Goal: Transaction & Acquisition: Obtain resource

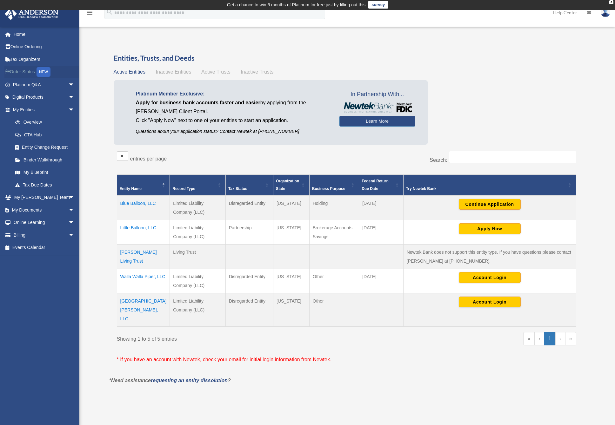
scroll to position [1, 0]
click at [23, 70] on link "Order Status NEW" at bounding box center [44, 72] width 80 height 13
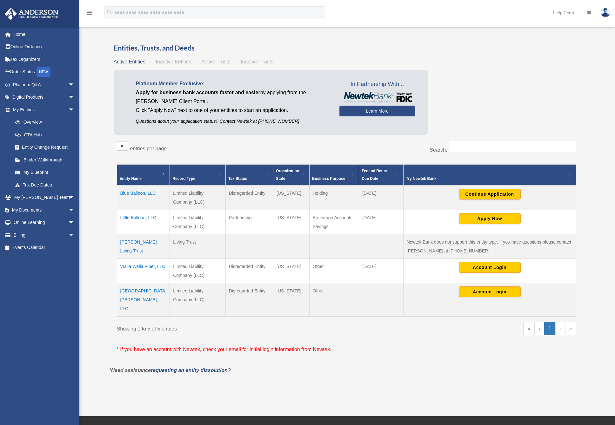
scroll to position [1, 0]
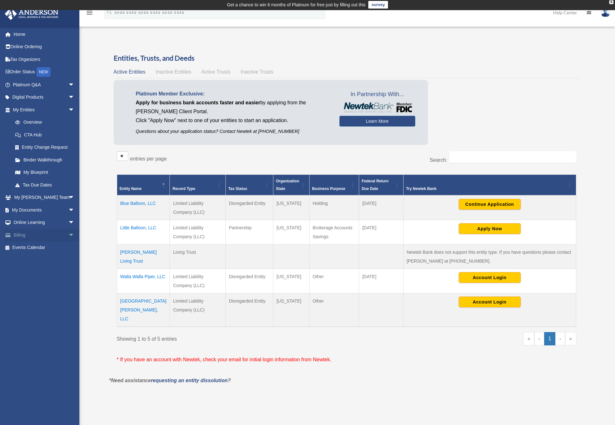
click at [19, 234] on link "Billing arrow_drop_down" at bounding box center [44, 235] width 80 height 13
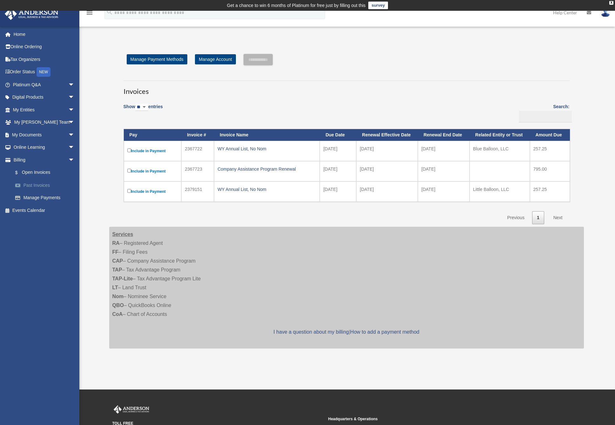
click at [47, 183] on link "Past Invoices" at bounding box center [46, 185] width 75 height 13
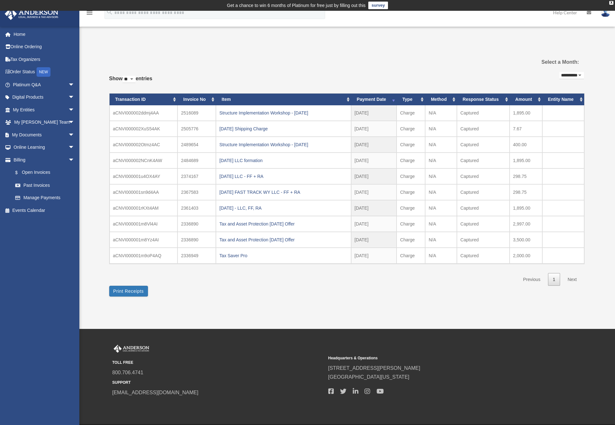
select select "**"
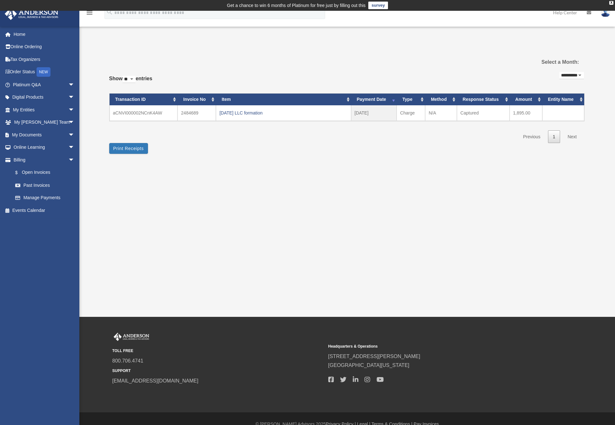
select select "**********"
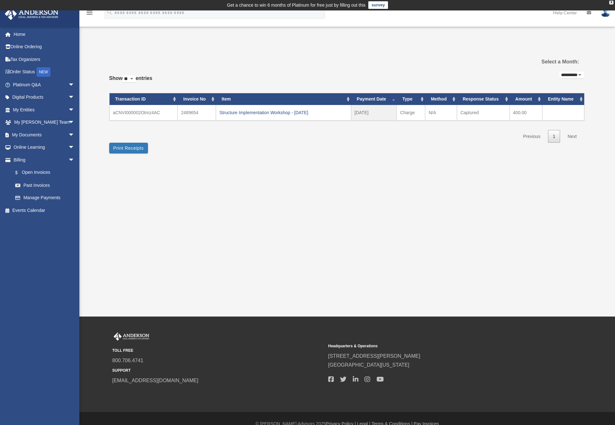
click at [228, 149] on div "**********" at bounding box center [346, 104] width 475 height 100
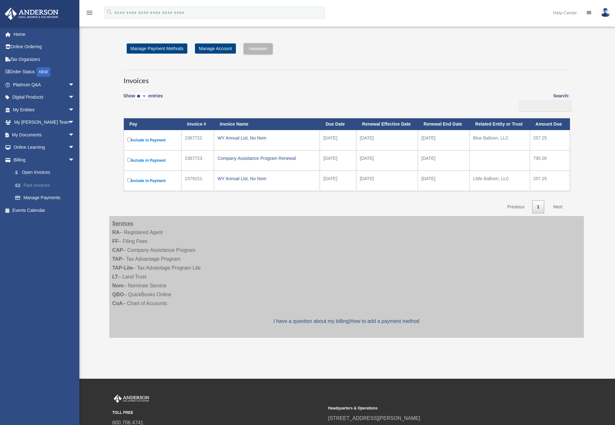
scroll to position [1, 0]
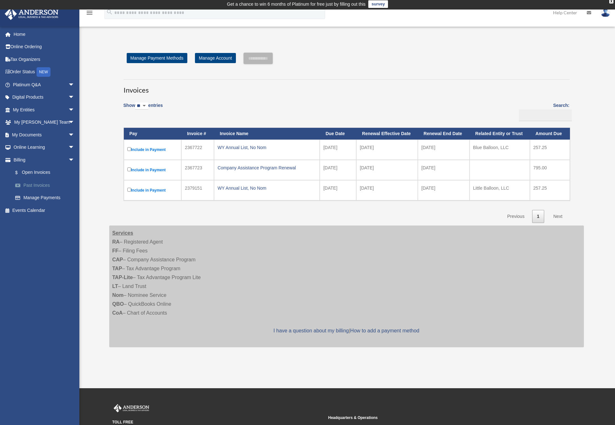
click at [39, 184] on link "Past Invoices" at bounding box center [46, 185] width 75 height 13
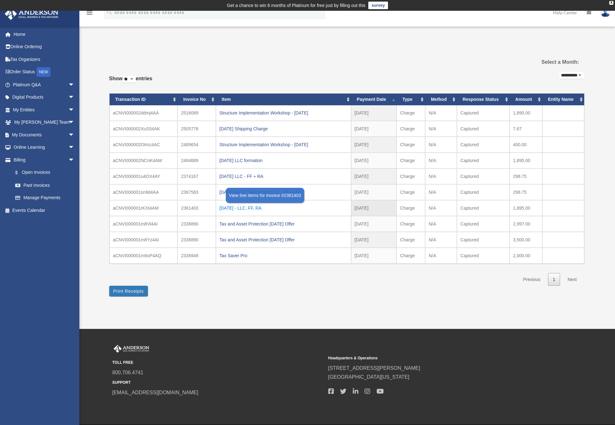
click at [226, 206] on div "2025.01.22 - LLC, FF, RA" at bounding box center [283, 208] width 128 height 9
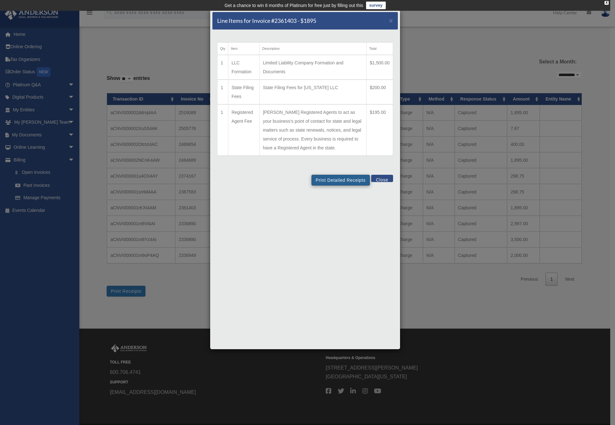
click at [347, 186] on button "Print Detailed Receipts" at bounding box center [340, 180] width 58 height 11
click at [391, 21] on span "×" at bounding box center [391, 20] width 4 height 7
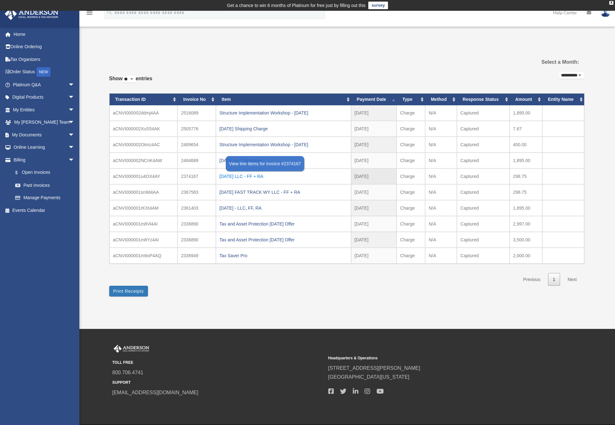
scroll to position [0, 1]
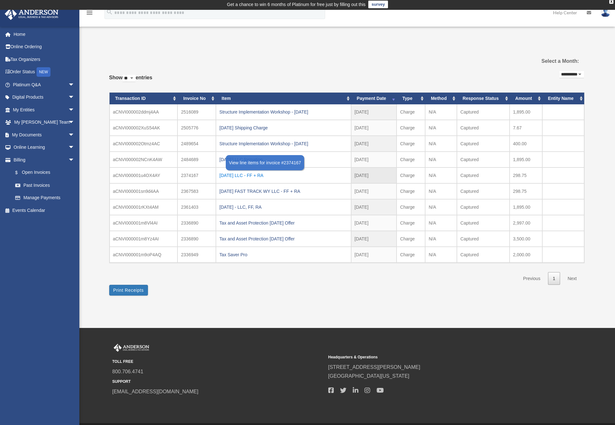
click at [264, 175] on div "2025.01.30 LLC - FF + RA" at bounding box center [283, 175] width 128 height 9
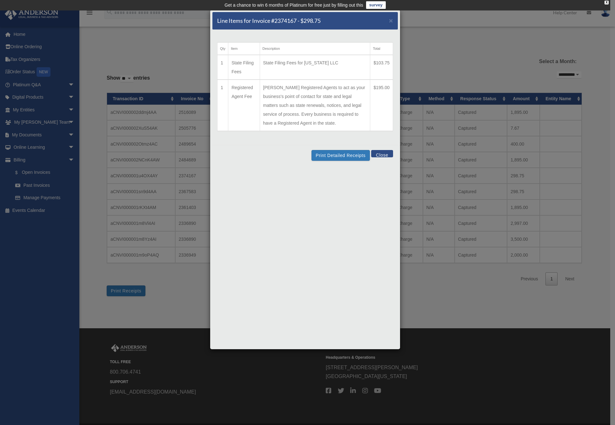
scroll to position [0, 0]
click at [382, 157] on button "Close" at bounding box center [382, 153] width 22 height 7
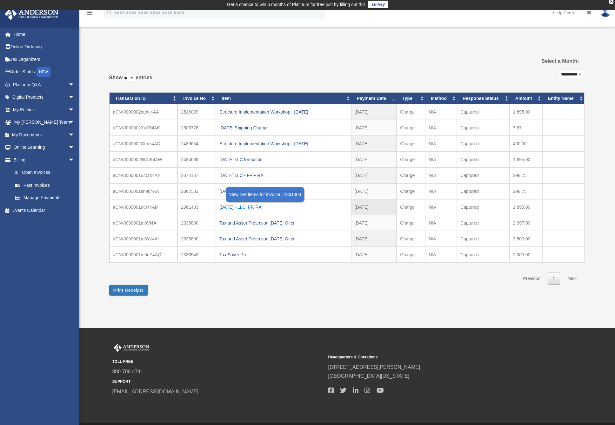
scroll to position [1, 0]
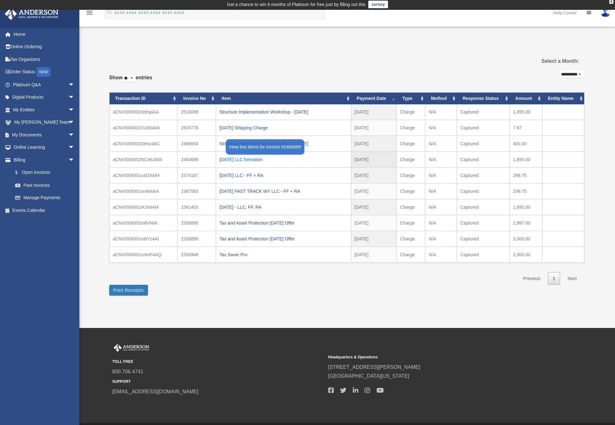
click at [252, 157] on div "2025.04.23 LLC formation" at bounding box center [283, 159] width 128 height 9
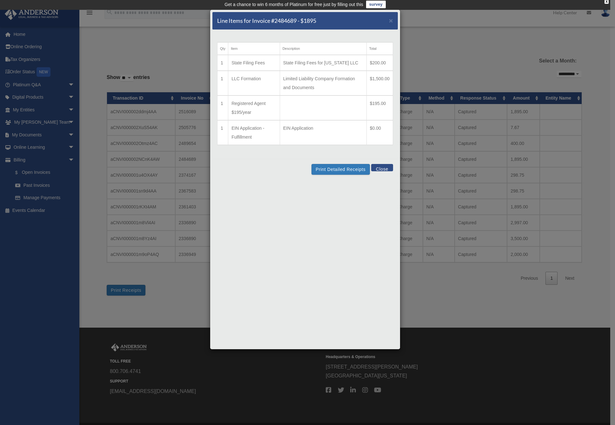
click at [387, 168] on button "Close" at bounding box center [382, 167] width 22 height 7
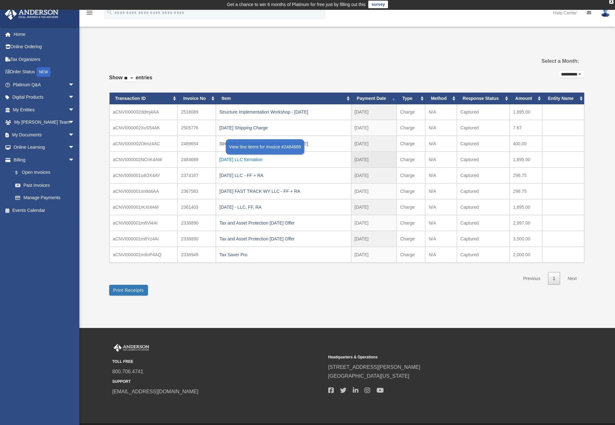
click at [258, 159] on div "2025.04.23 LLC formation" at bounding box center [283, 159] width 128 height 9
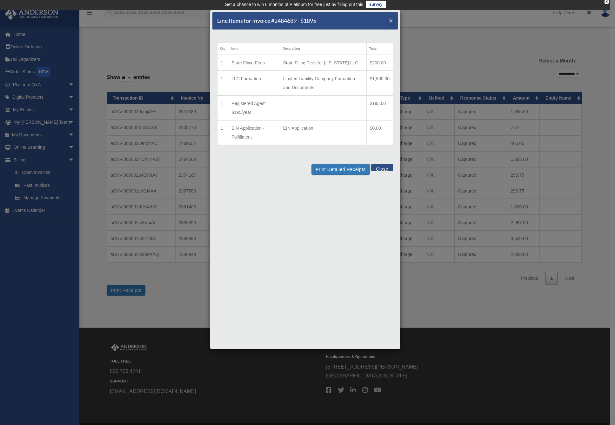
click at [391, 20] on span "×" at bounding box center [391, 20] width 4 height 7
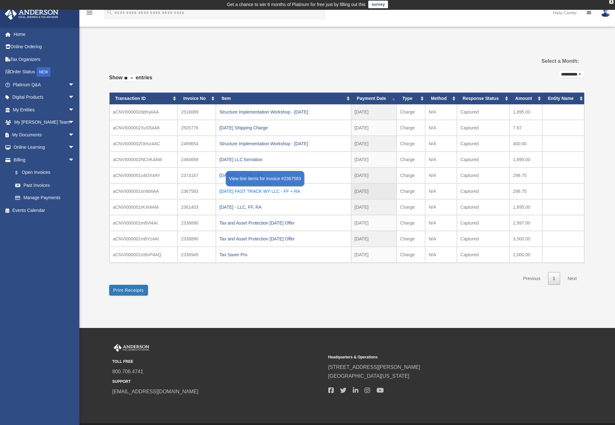
click at [287, 190] on div "2025.01.27 FAST TRACK WY LLC - FF + RA" at bounding box center [283, 191] width 128 height 9
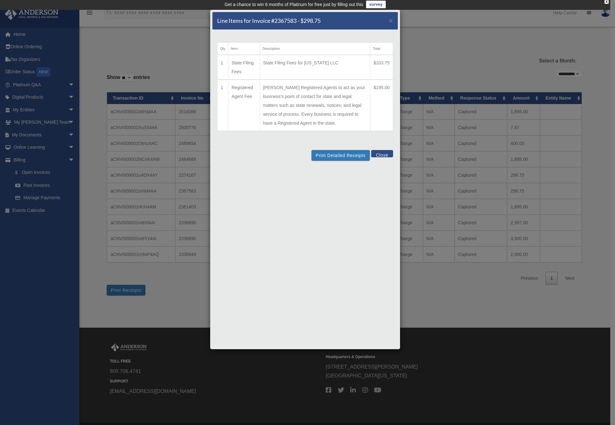
click at [379, 157] on button "Close" at bounding box center [382, 153] width 22 height 7
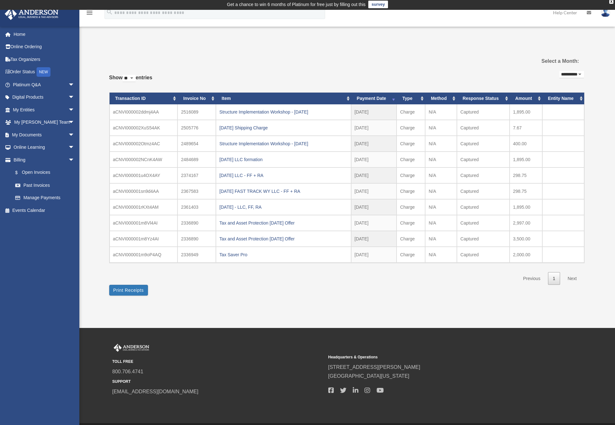
select select "**"
click at [28, 108] on link "My Entities arrow_drop_down" at bounding box center [44, 109] width 80 height 13
